Goal: Find specific page/section: Find specific page/section

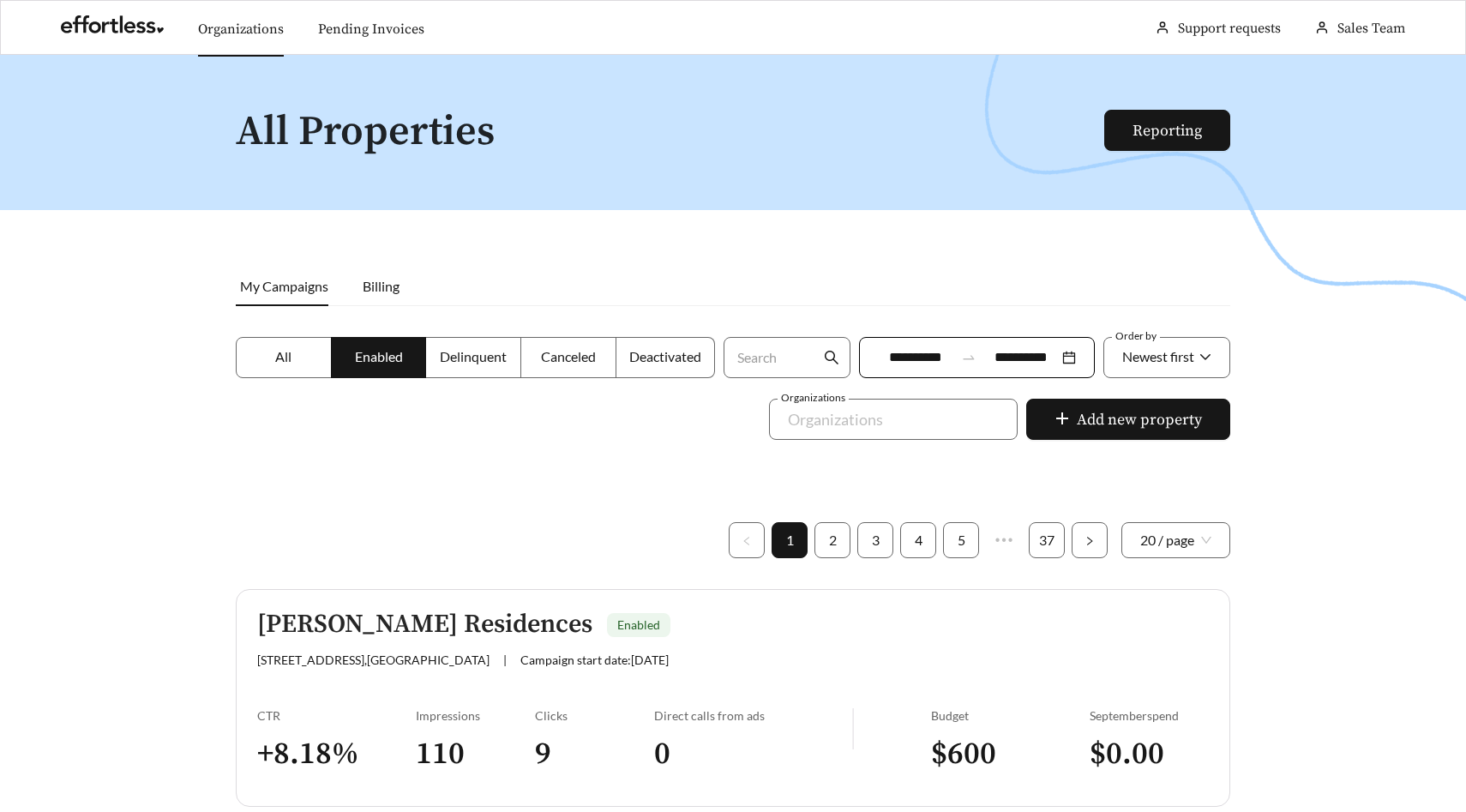
click at [231, 28] on link "Organizations" at bounding box center [241, 29] width 86 height 17
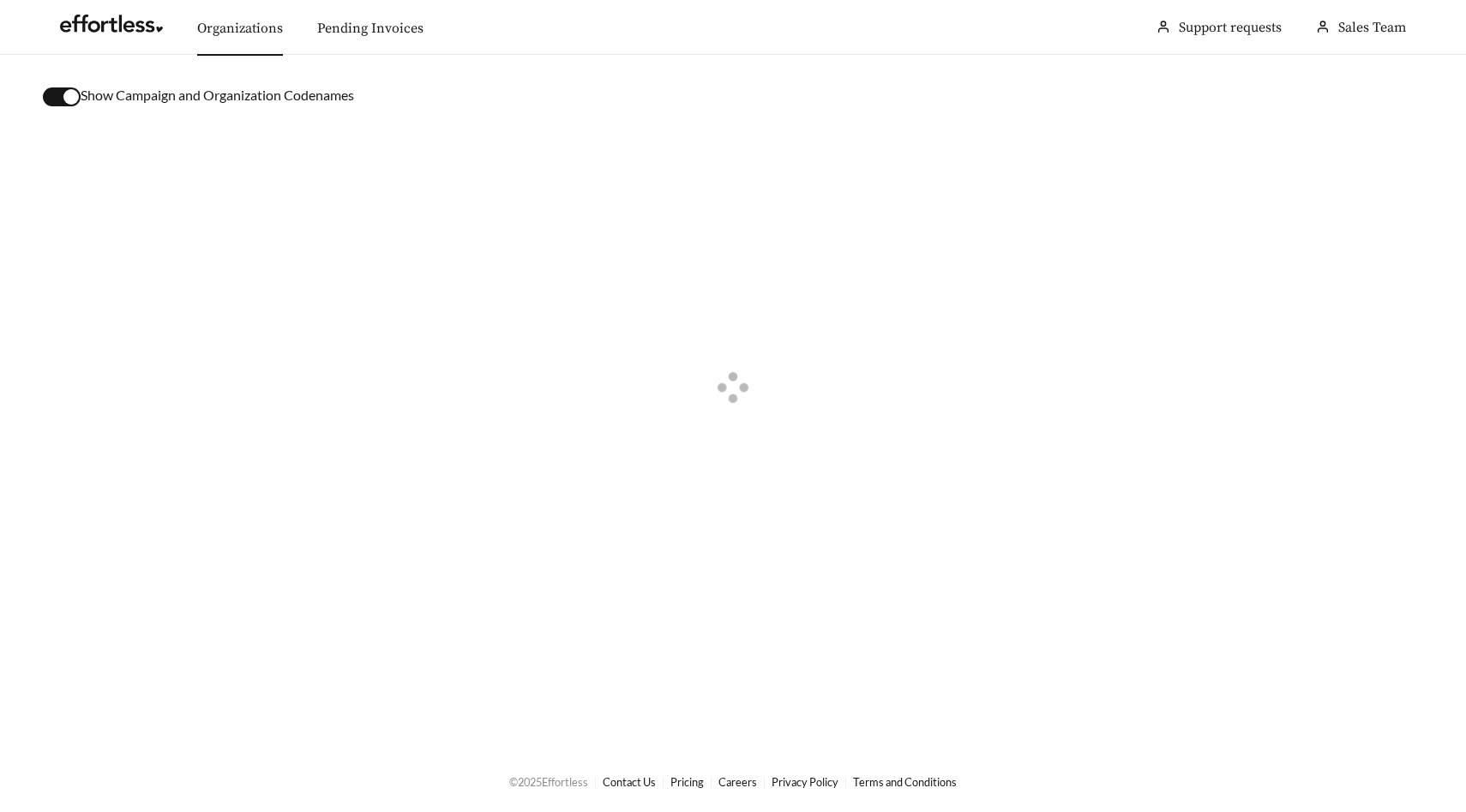
click at [73, 95] on div "button" at bounding box center [71, 96] width 16 height 16
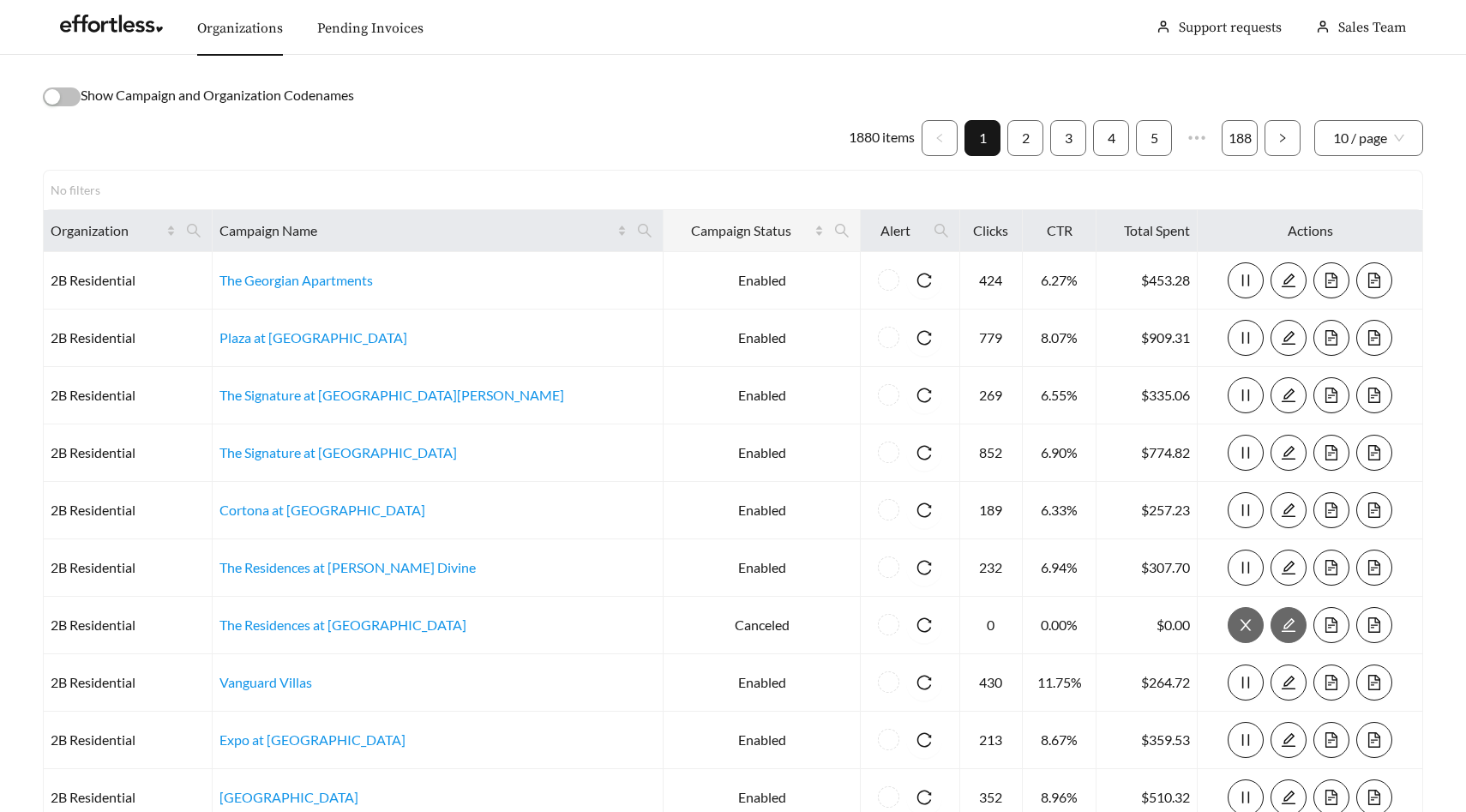
click at [664, 231] on th "Campaign Status" at bounding box center [762, 231] width 197 height 42
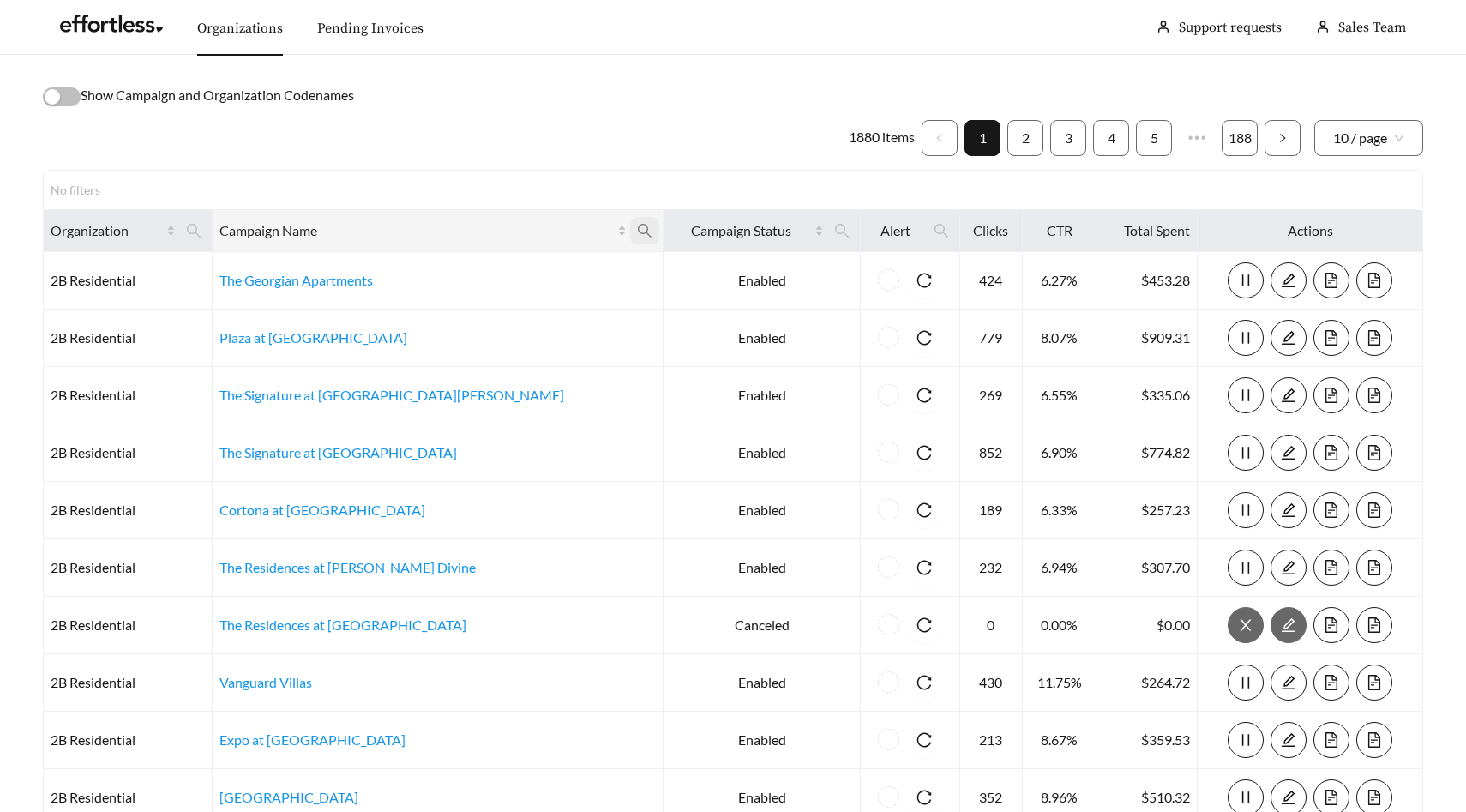
click at [630, 232] on span at bounding box center [644, 230] width 29 height 27
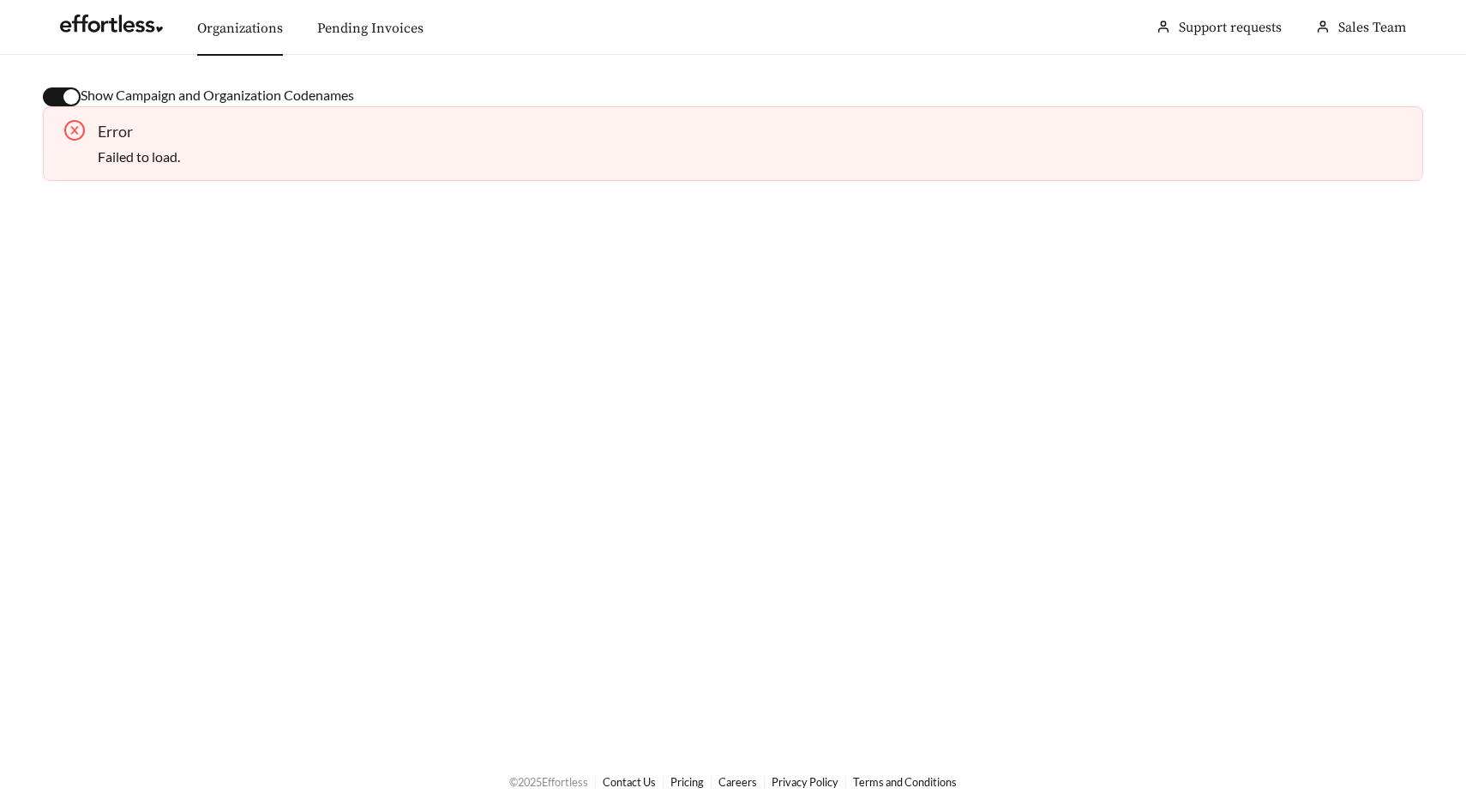
click at [77, 131] on icon "close-circle" at bounding box center [75, 130] width 21 height 21
click at [119, 29] on link at bounding box center [111, 28] width 103 height 17
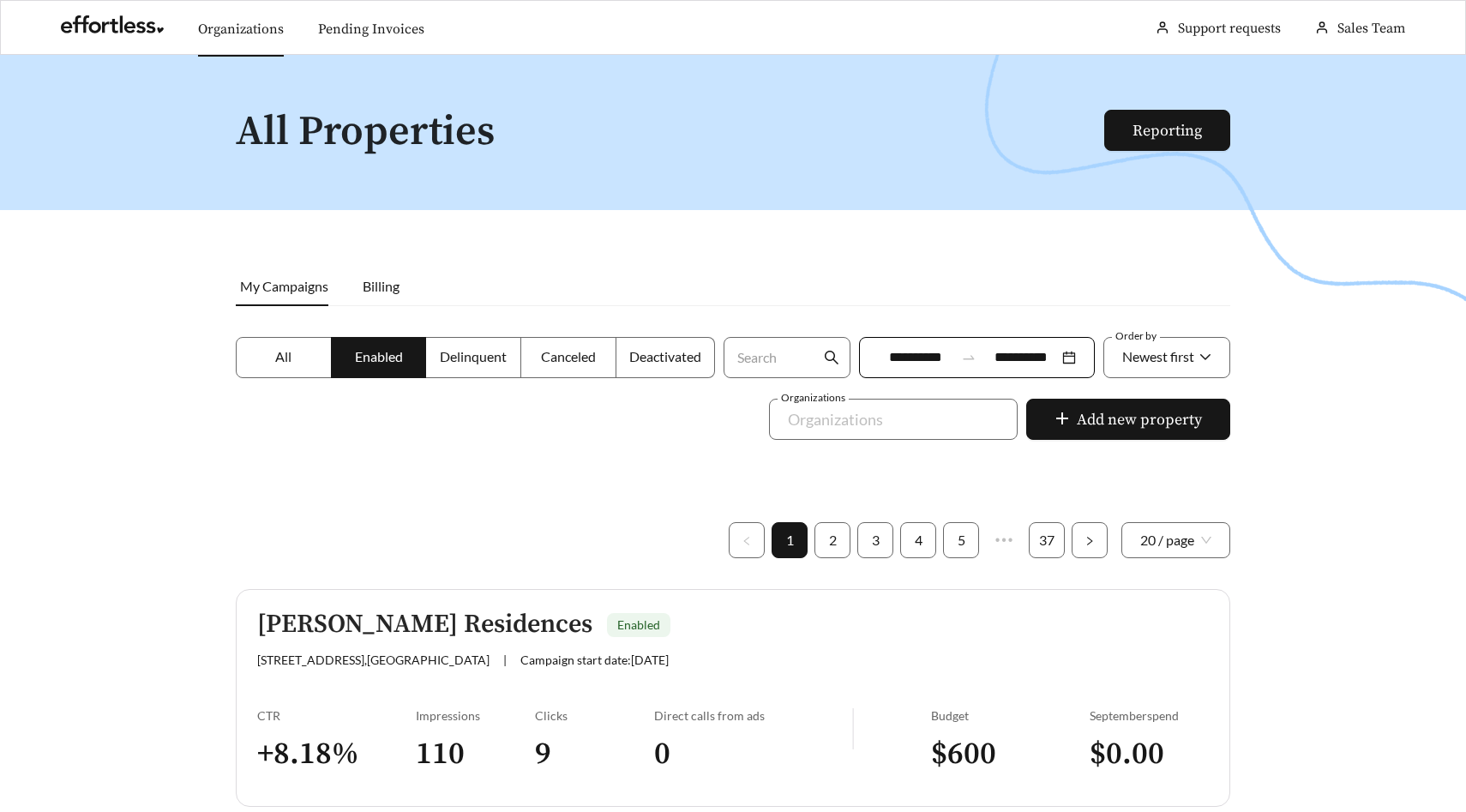
click at [243, 21] on link "Organizations" at bounding box center [241, 29] width 86 height 17
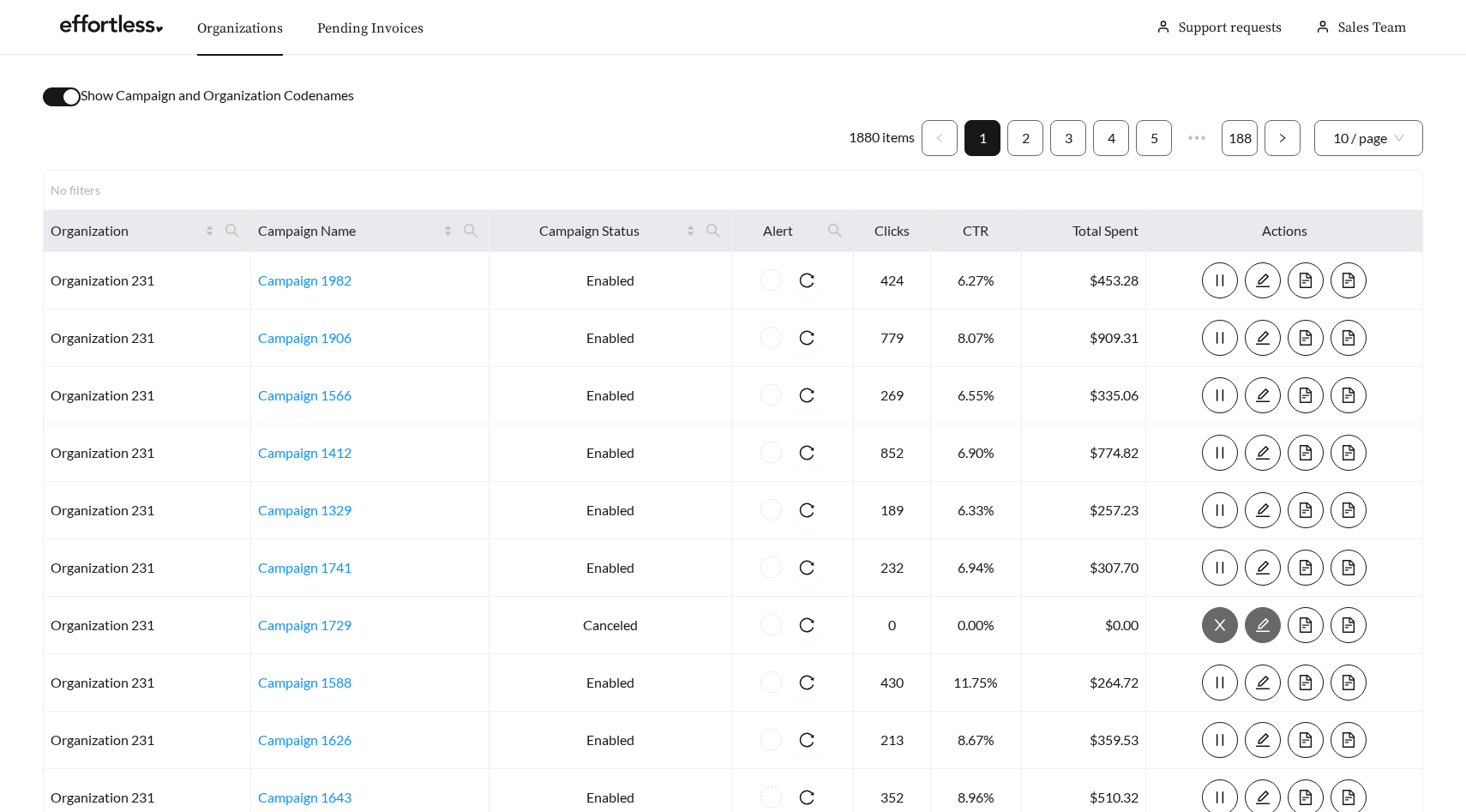
click at [77, 95] on div "button" at bounding box center [71, 96] width 16 height 16
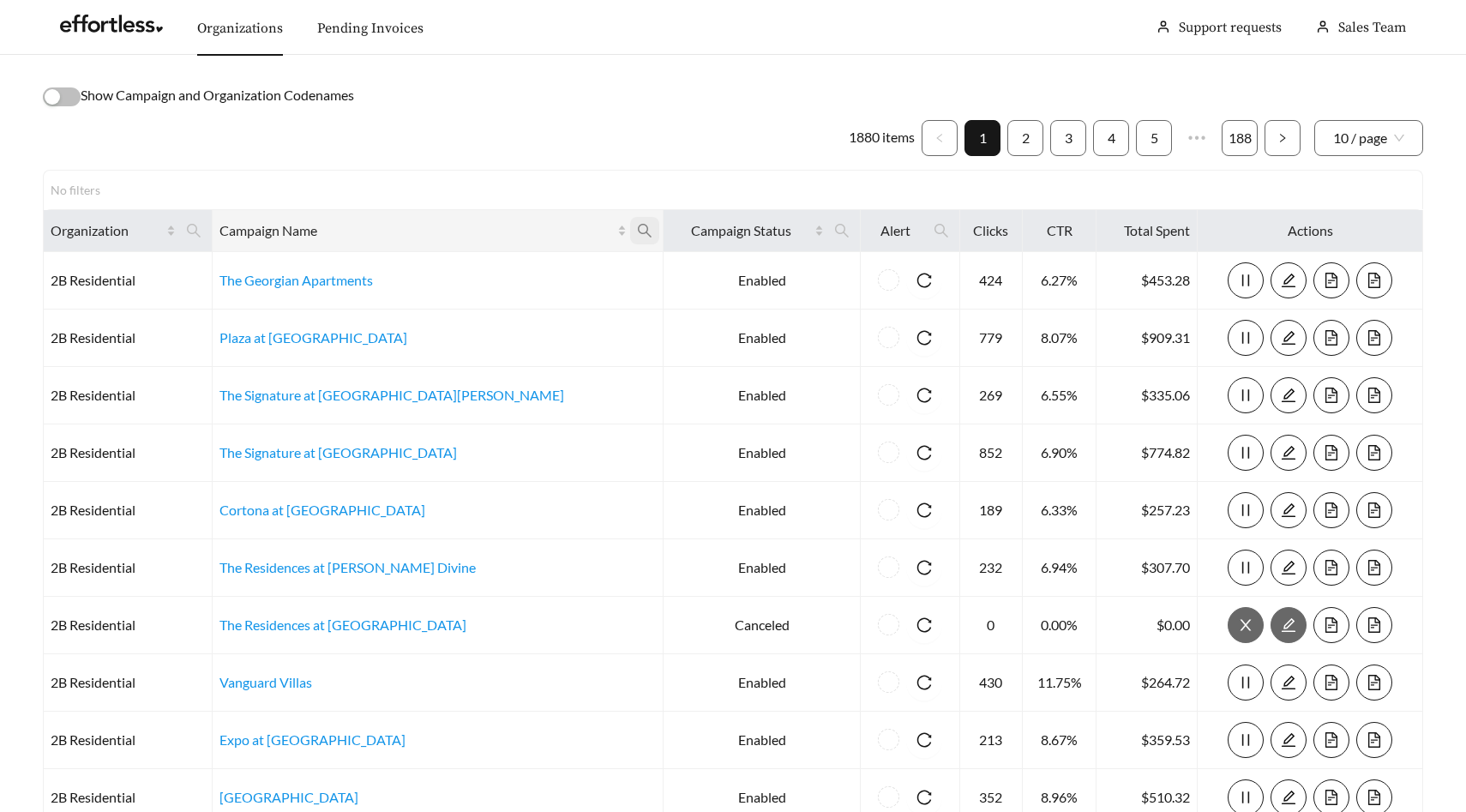
click at [637, 228] on icon "search" at bounding box center [644, 230] width 16 height 16
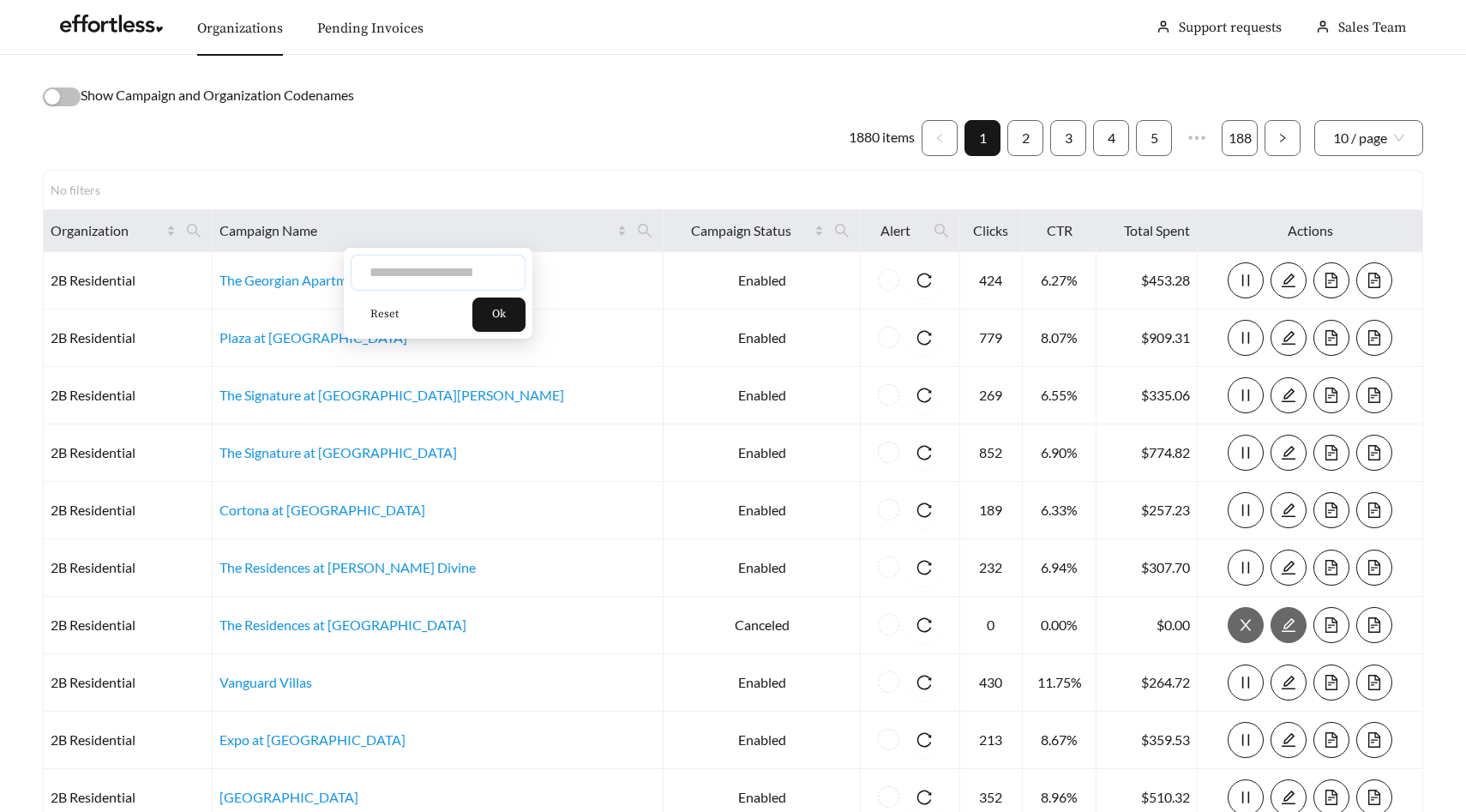
click at [489, 271] on input "text" at bounding box center [438, 272] width 175 height 36
type input "**********"
